Goal: Information Seeking & Learning: Find specific fact

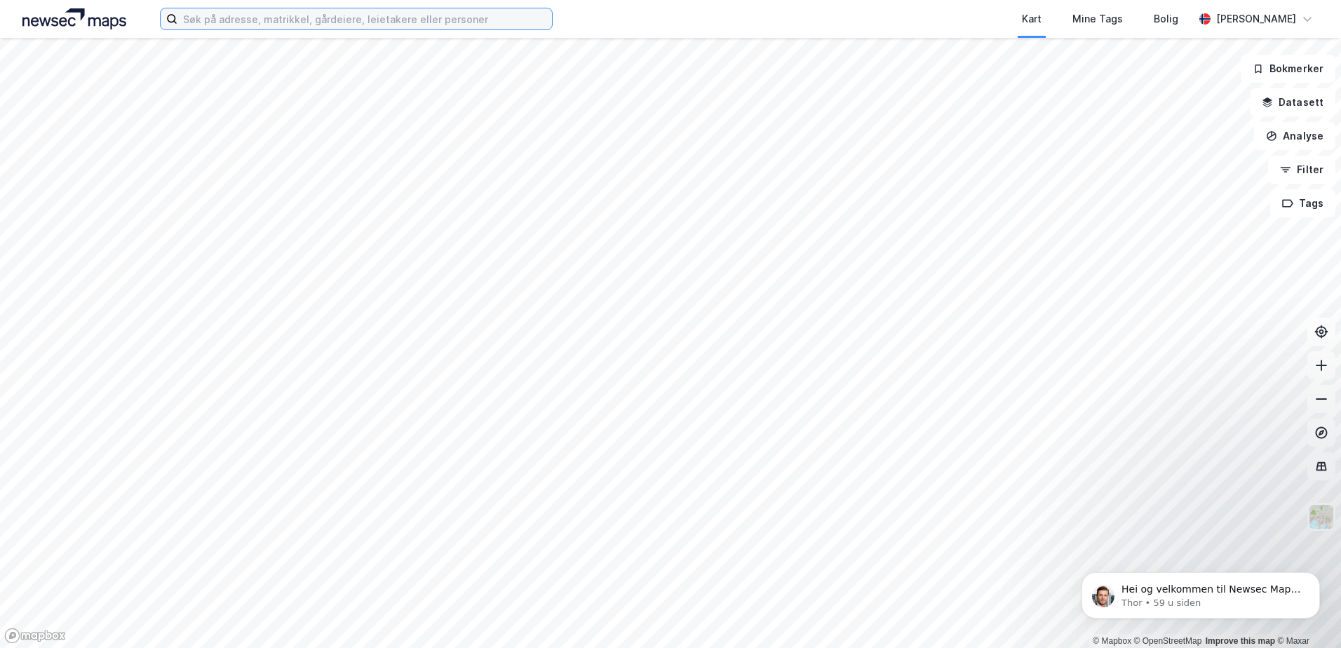
click at [262, 28] on input at bounding box center [364, 18] width 374 height 21
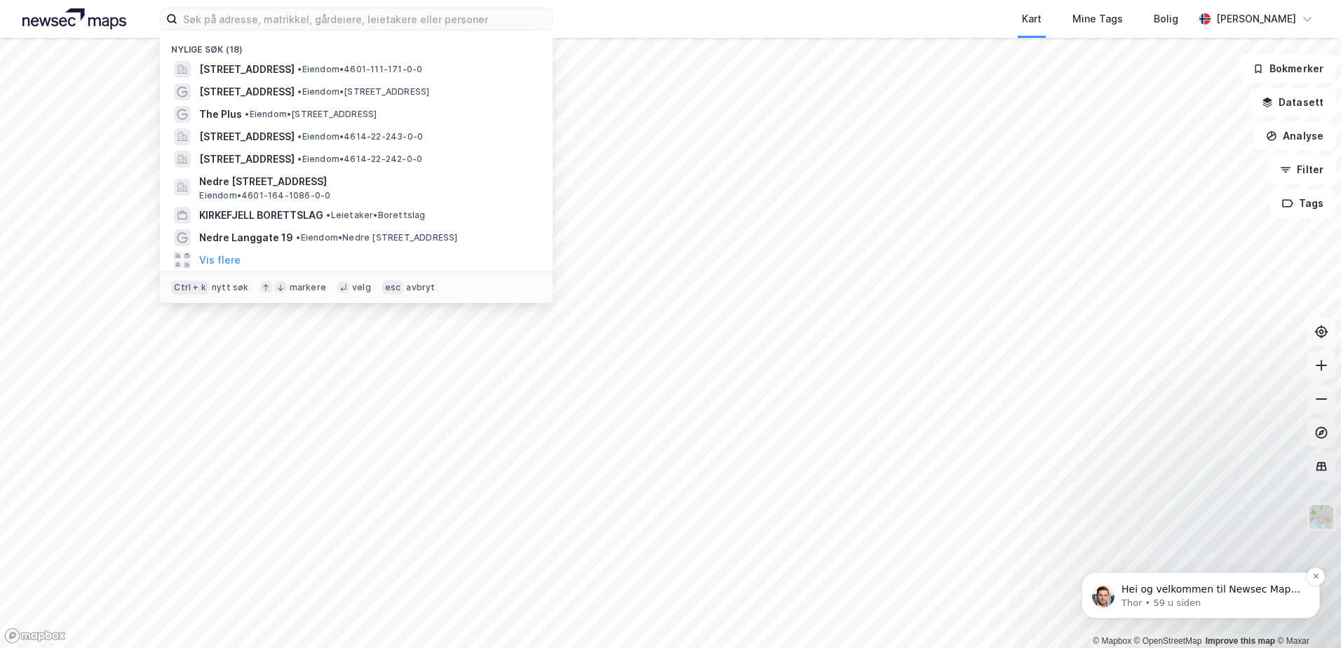
click at [1179, 597] on p "Thor • 59 u siden" at bounding box center [1211, 603] width 181 height 13
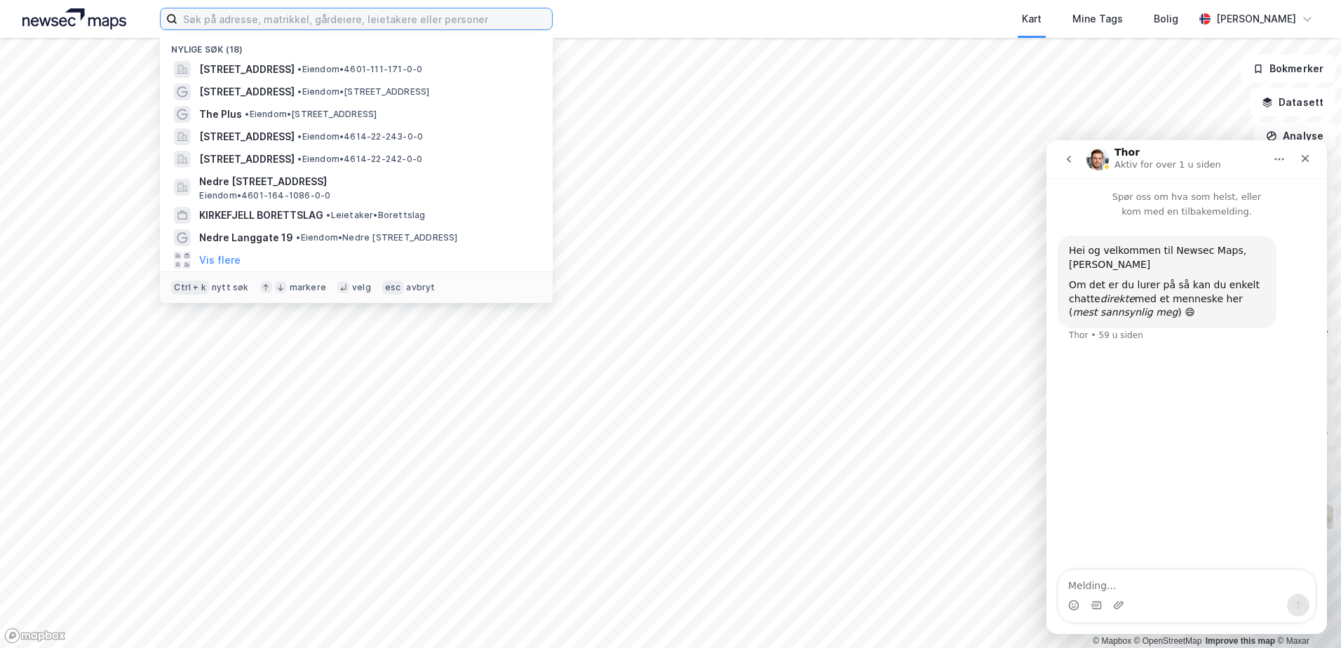
click at [225, 24] on input at bounding box center [364, 18] width 374 height 21
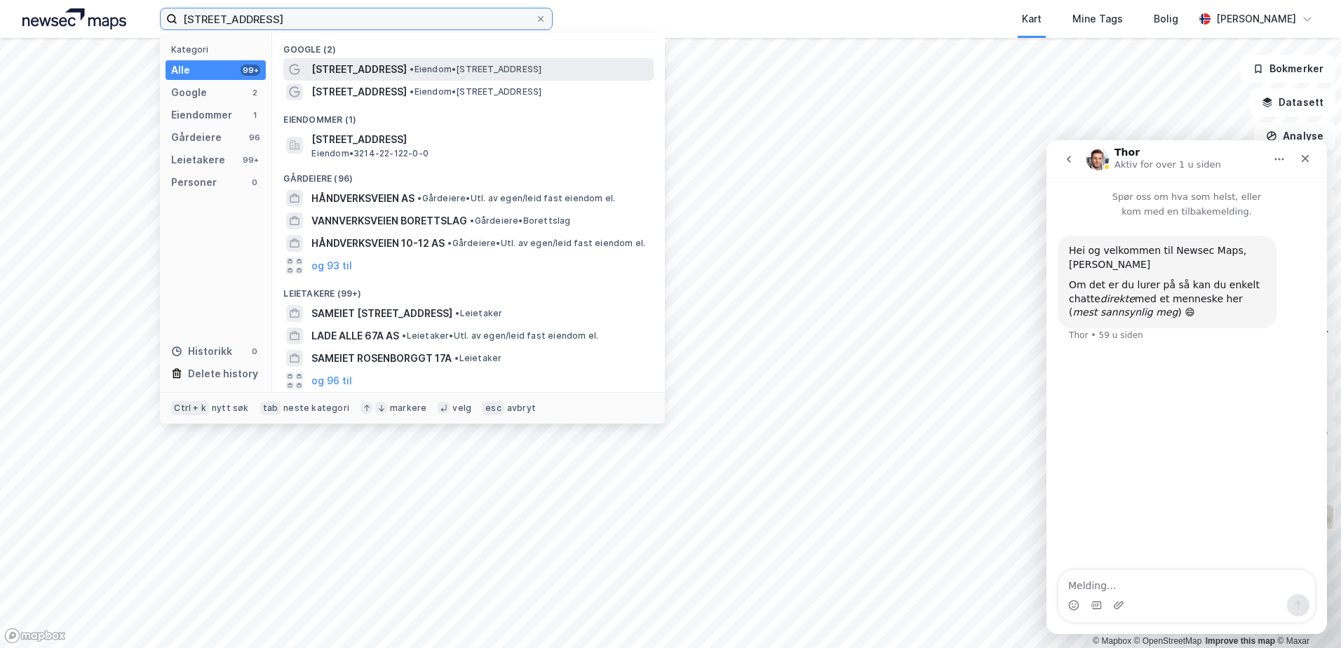
type input "[STREET_ADDRESS]"
click at [513, 59] on div "[STREET_ADDRESS] • Eiendom • [STREET_ADDRESS]" at bounding box center [468, 69] width 370 height 22
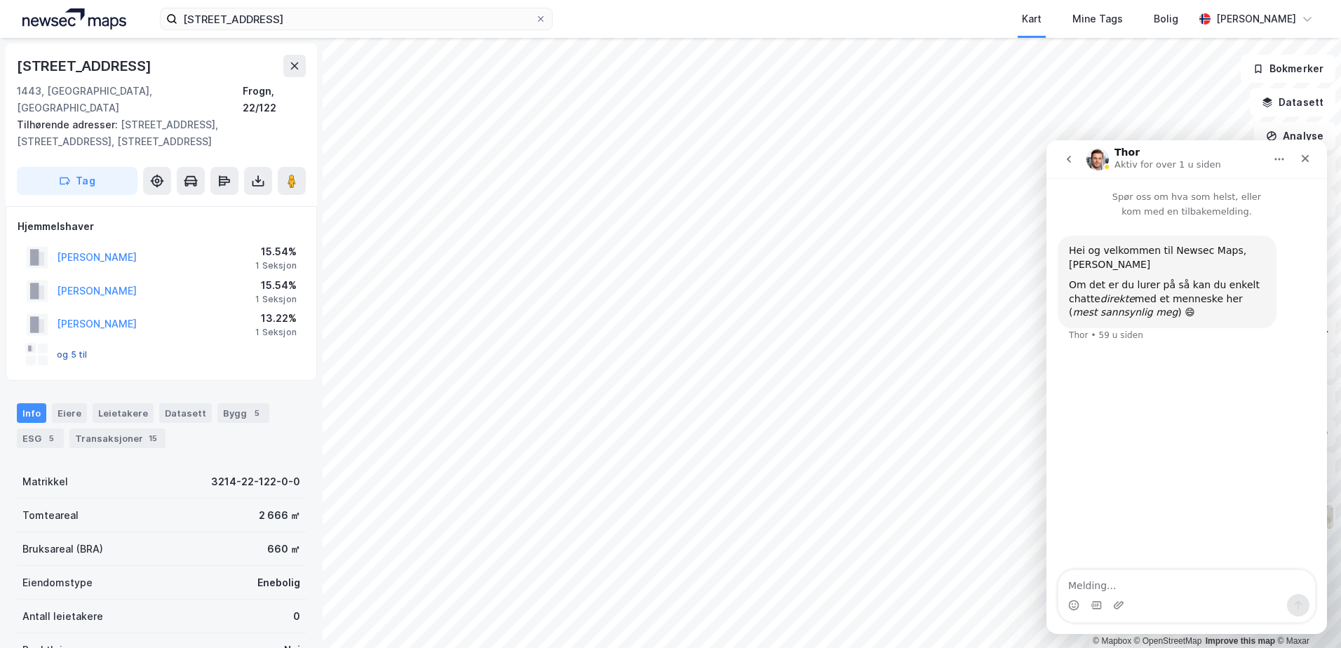
click at [0, 0] on button "og 5 til" at bounding box center [0, 0] width 0 height 0
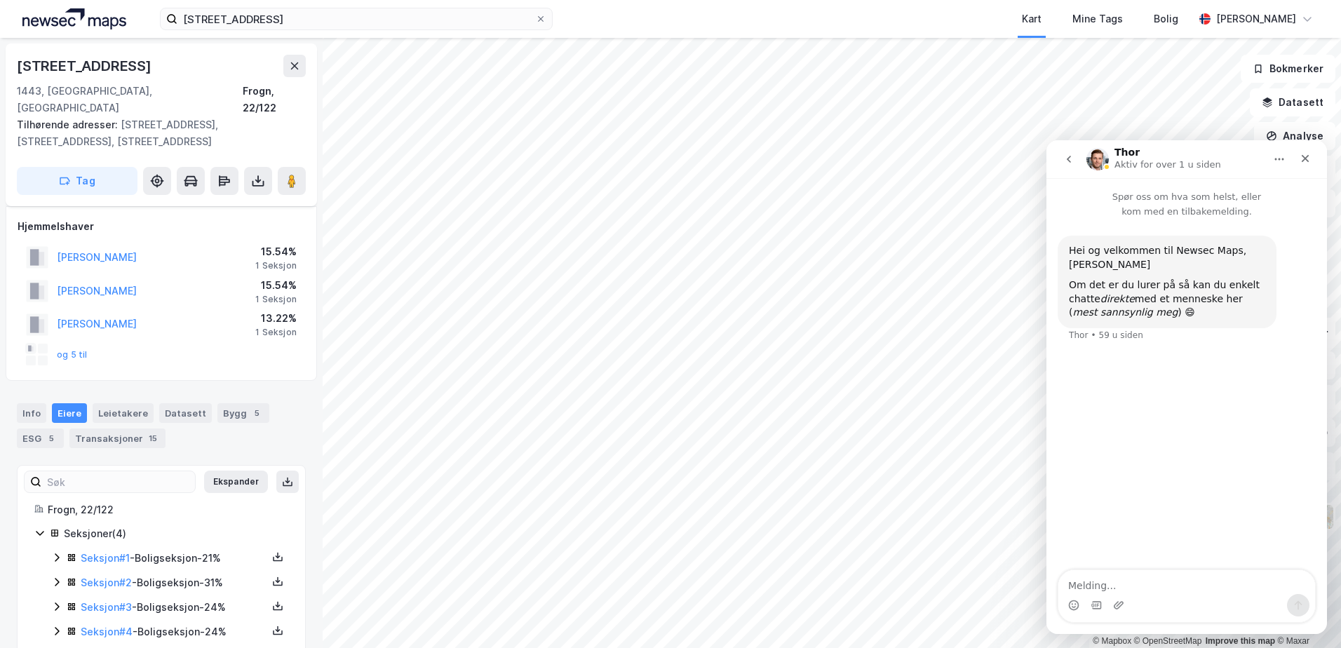
scroll to position [11, 0]
